Goal: Communication & Community: Answer question/provide support

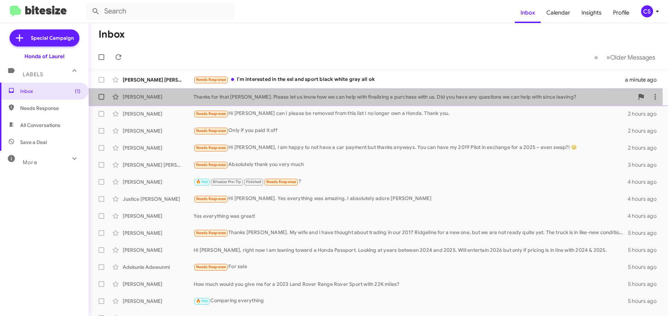
click at [139, 96] on div "[PERSON_NAME]" at bounding box center [158, 96] width 71 height 7
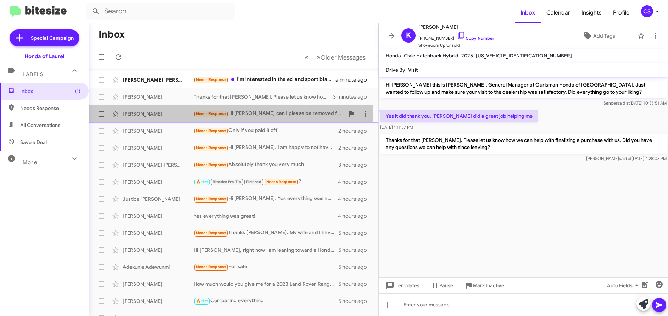
click at [143, 116] on div "[PERSON_NAME]" at bounding box center [158, 113] width 71 height 7
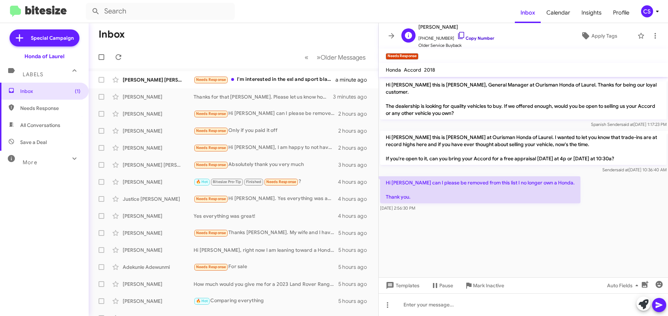
drag, startPoint x: 477, startPoint y: 40, endPoint x: 473, endPoint y: 49, distance: 9.7
click at [477, 40] on link "Copy Number" at bounding box center [475, 37] width 37 height 5
click at [600, 36] on span "Apply Tags" at bounding box center [605, 35] width 26 height 13
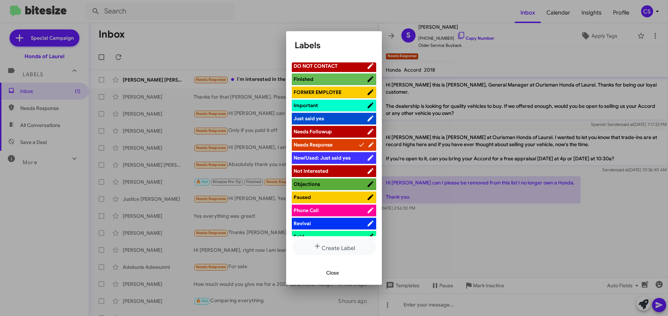
scroll to position [227, 0]
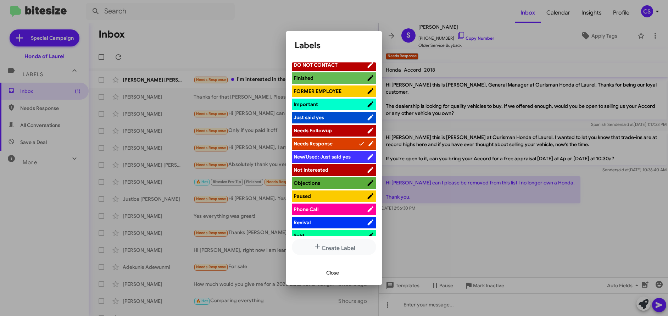
click at [318, 170] on span "Not Interested" at bounding box center [311, 170] width 35 height 6
click at [335, 272] on span "Close" at bounding box center [332, 272] width 13 height 13
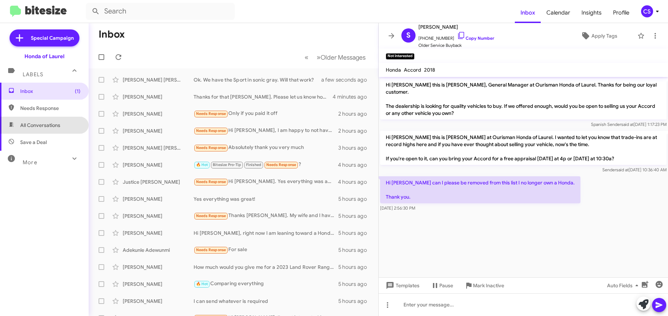
click at [48, 124] on span "All Conversations" at bounding box center [40, 125] width 40 height 7
type input "in:all-conversations"
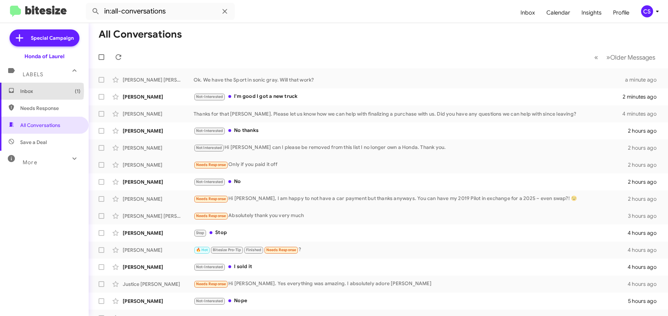
click at [26, 91] on span "Inbox (1)" at bounding box center [50, 91] width 60 height 7
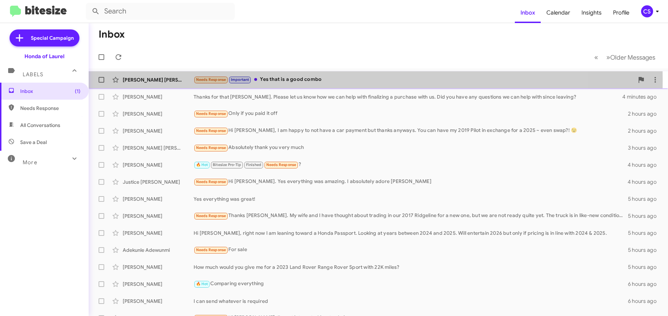
click at [130, 79] on div "[PERSON_NAME] [PERSON_NAME]" at bounding box center [158, 79] width 71 height 7
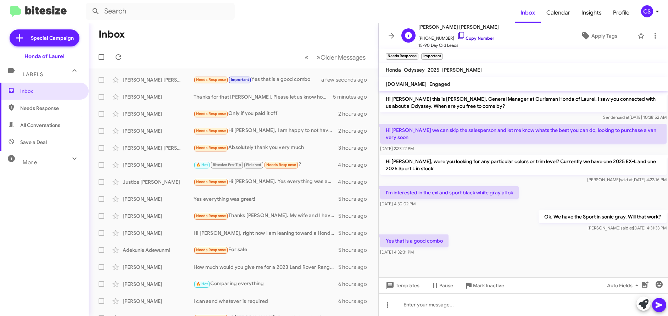
click at [481, 38] on link "Copy Number" at bounding box center [475, 37] width 37 height 5
click at [658, 11] on icon at bounding box center [657, 12] width 2 height 2
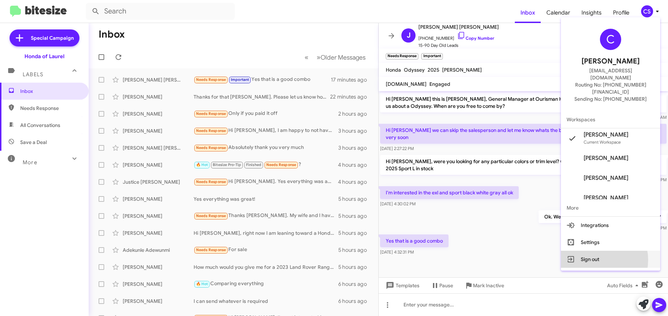
click at [606, 251] on button "Sign out" at bounding box center [610, 259] width 99 height 17
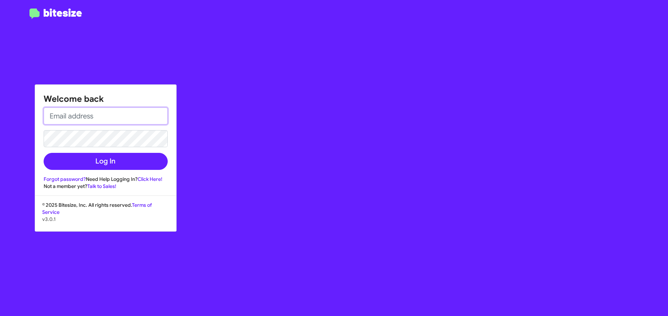
type input "[EMAIL_ADDRESS][DOMAIN_NAME]"
